Goal: Find specific page/section: Find specific page/section

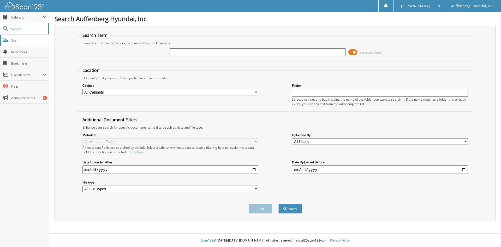
click at [28, 45] on link "Scan" at bounding box center [24, 40] width 49 height 11
click at [22, 15] on span "Cabinets" at bounding box center [27, 17] width 32 height 4
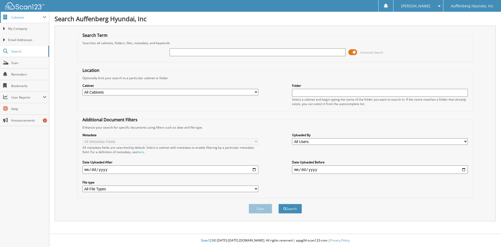
click at [14, 16] on span "Cabinets" at bounding box center [27, 17] width 32 height 4
click at [23, 1] on div at bounding box center [22, 6] width 44 height 12
click at [21, 5] on img at bounding box center [24, 5] width 39 height 7
